Goal: Transaction & Acquisition: Subscribe to service/newsletter

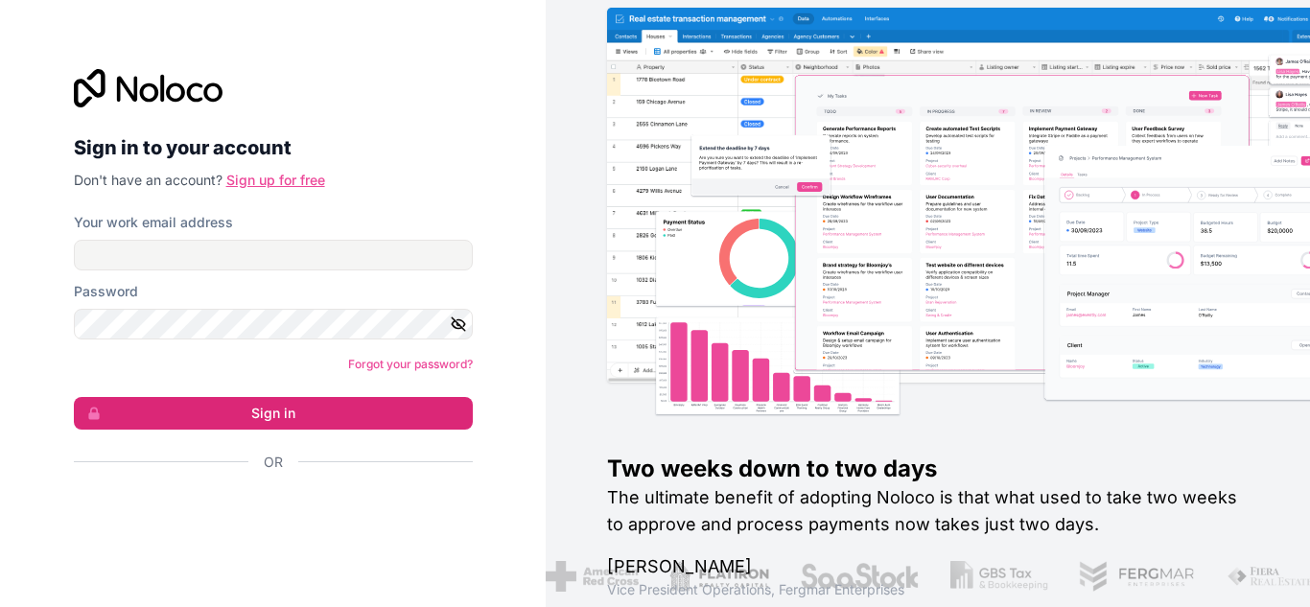
click at [260, 183] on link "Sign up for free" at bounding box center [275, 180] width 99 height 16
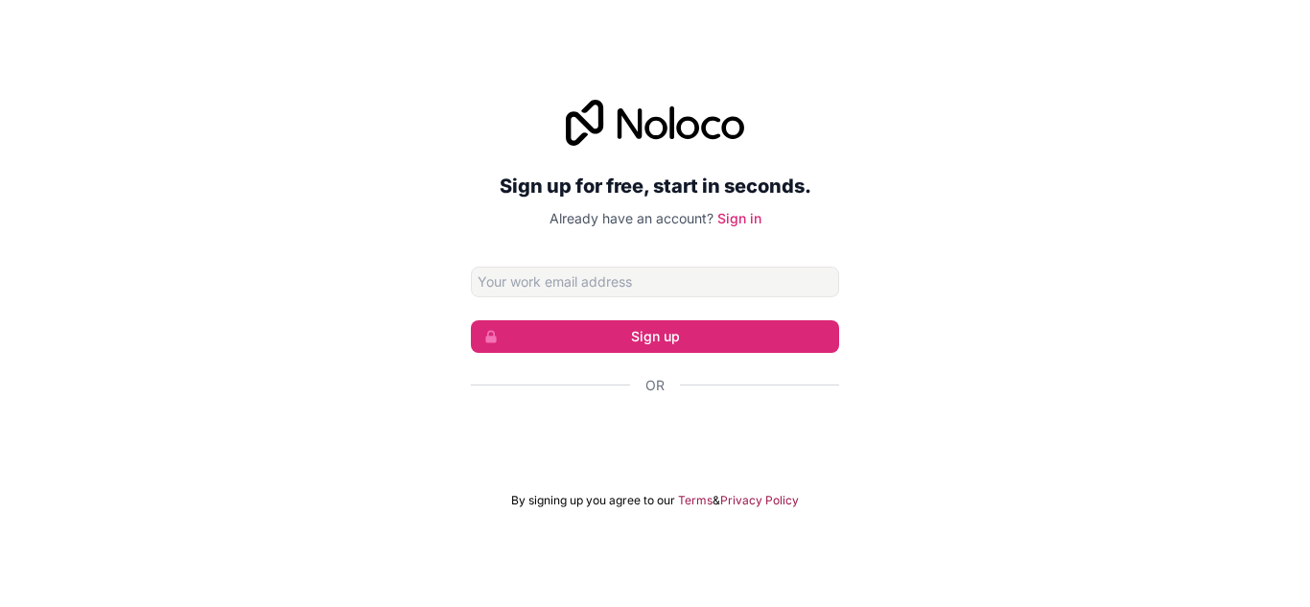
click at [606, 298] on form "Sign up Or By signing up you agree to our Terms & Privacy Policy" at bounding box center [655, 388] width 368 height 242
click at [608, 286] on input "Email address" at bounding box center [655, 282] width 368 height 31
drag, startPoint x: 1007, startPoint y: 355, endPoint x: 889, endPoint y: 391, distance: 123.5
click at [1007, 355] on div "Sign up for free, start in seconds. Already have an account? Sign in Sign up Or…" at bounding box center [655, 304] width 1310 height 462
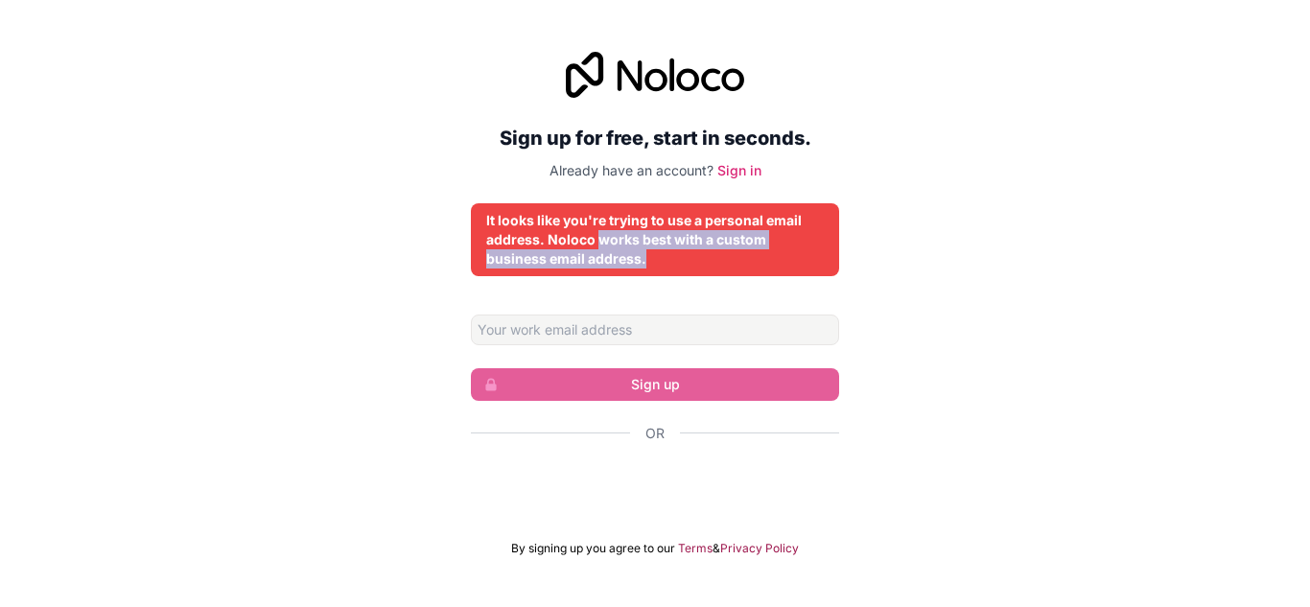
drag, startPoint x: 596, startPoint y: 247, endPoint x: 829, endPoint y: 250, distance: 233.1
click at [829, 250] on div "It looks like you're trying to use a personal email address. Noloco works best …" at bounding box center [655, 239] width 368 height 73
